Goal: Task Accomplishment & Management: Manage account settings

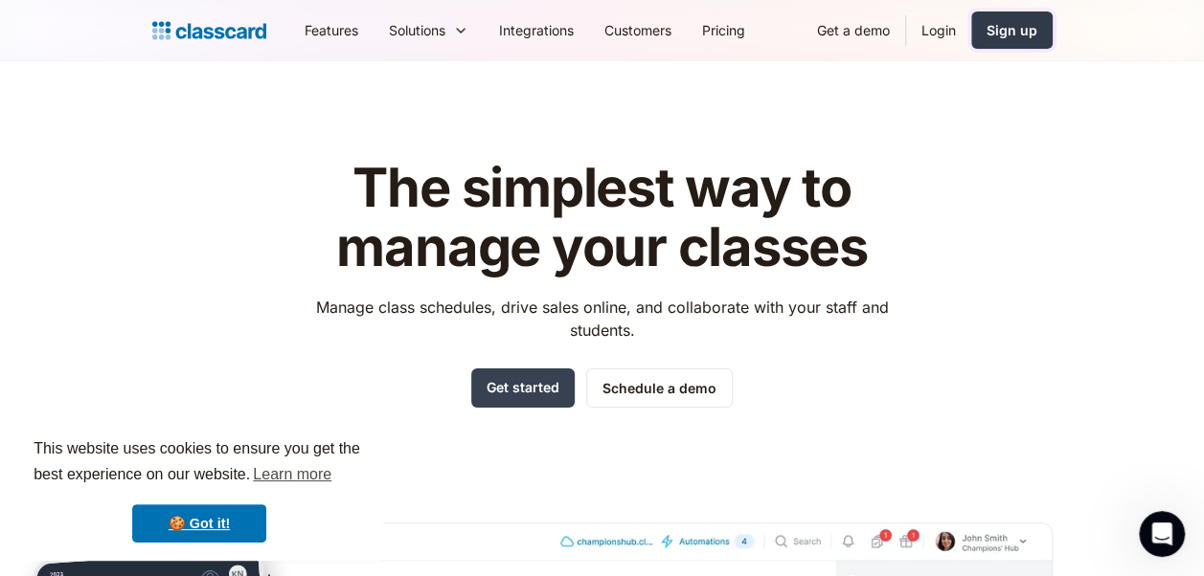
click at [1008, 41] on link "Sign up" at bounding box center [1011, 29] width 81 height 37
click at [1030, 23] on div "Sign up" at bounding box center [1011, 30] width 51 height 20
click at [934, 27] on link "Login" at bounding box center [938, 30] width 65 height 43
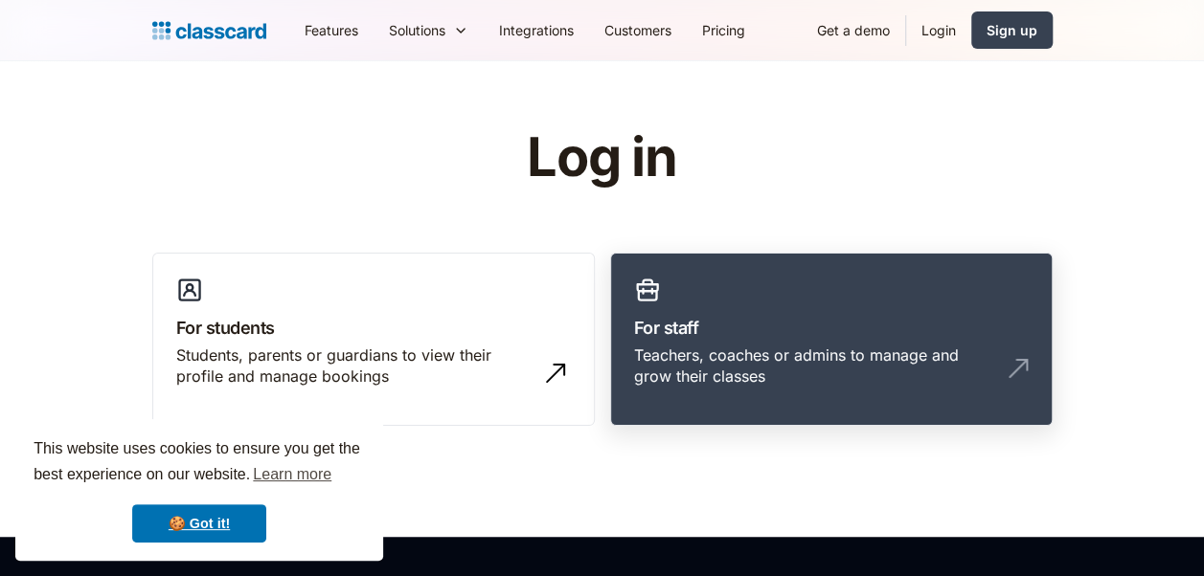
click at [793, 305] on link "For staff Teachers, coaches or admins to manage and grow their classes" at bounding box center [831, 340] width 442 height 174
